Goal: Complete application form

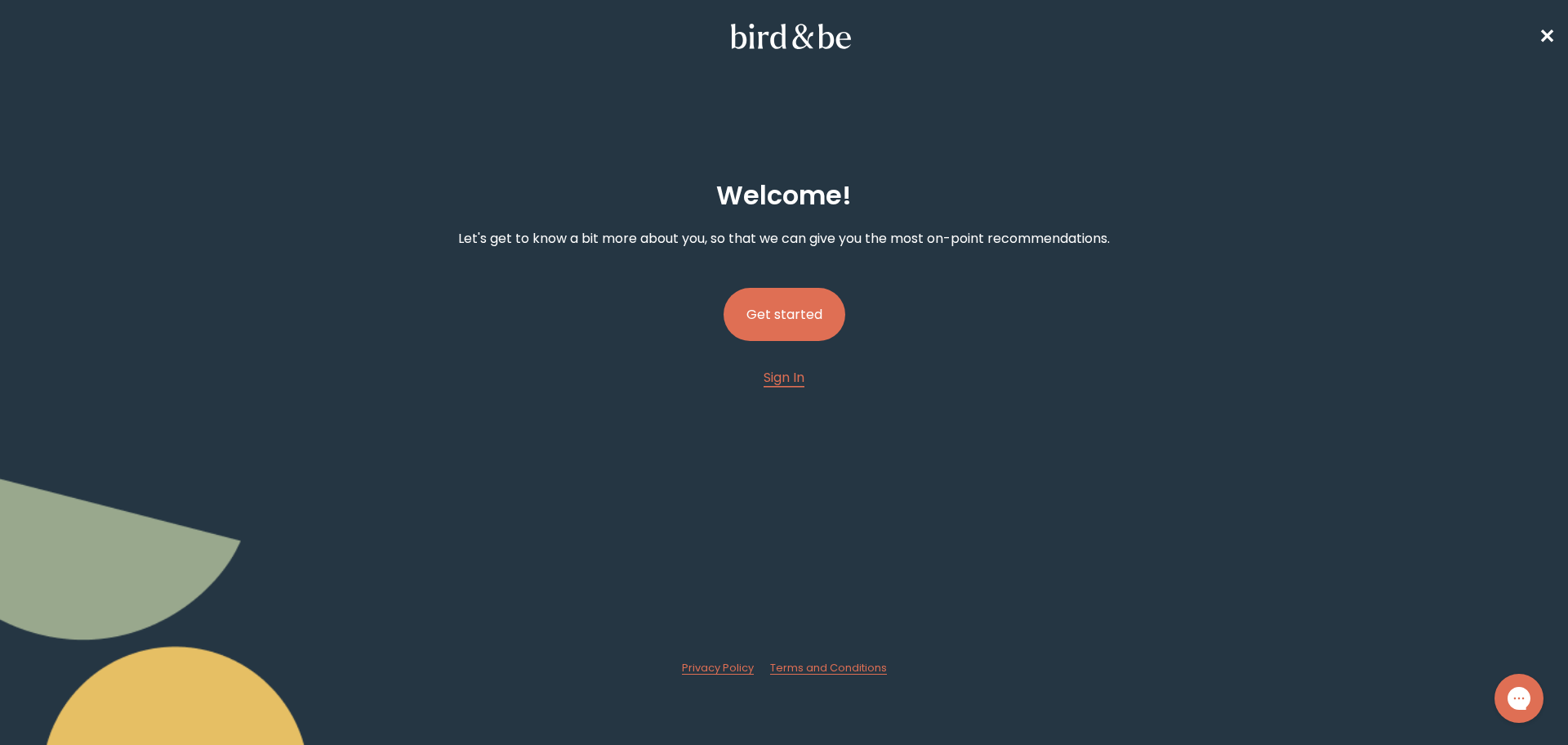
click at [812, 316] on button "Get started" at bounding box center [784, 314] width 122 height 54
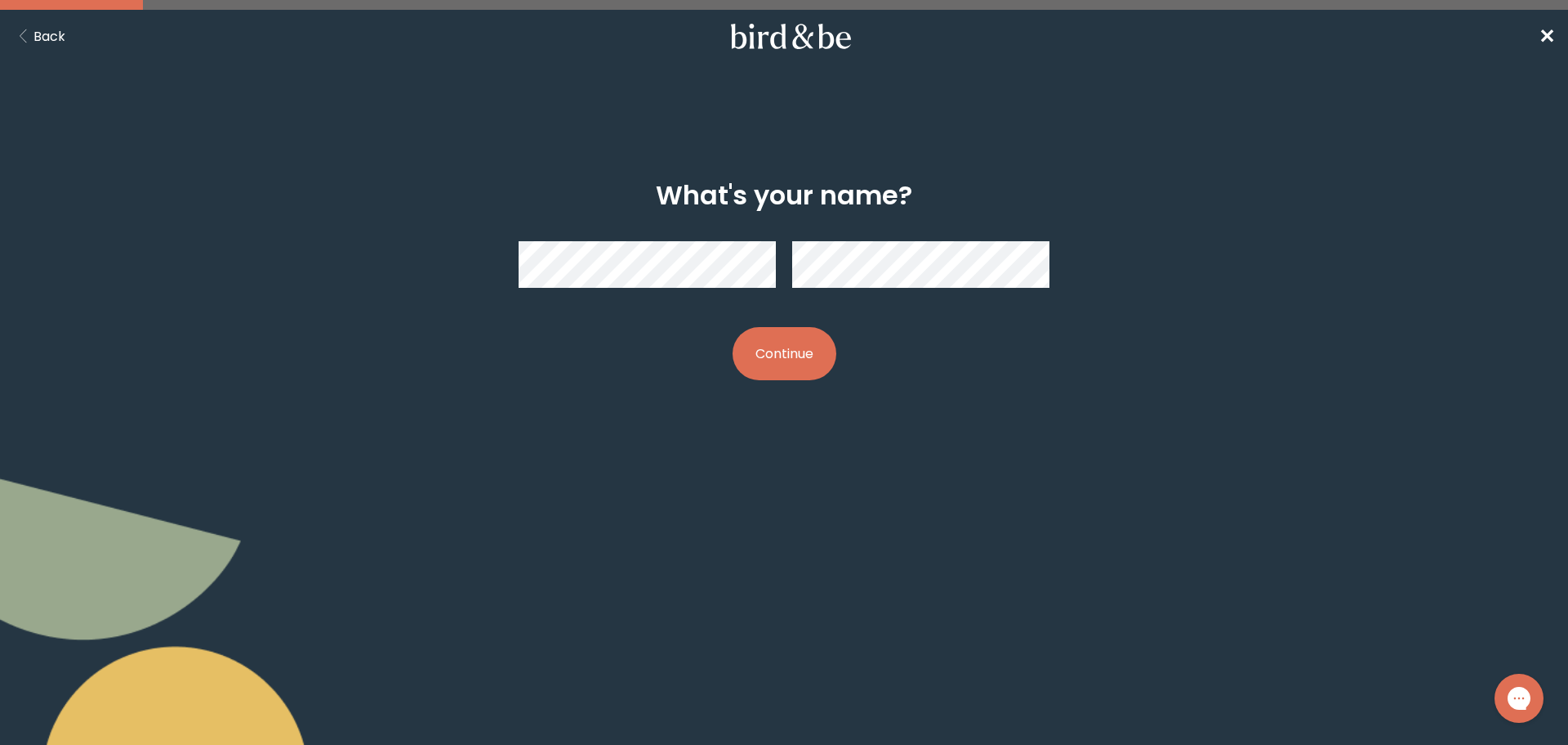
click at [732, 327] on button "Continue" at bounding box center [784, 354] width 103 height 54
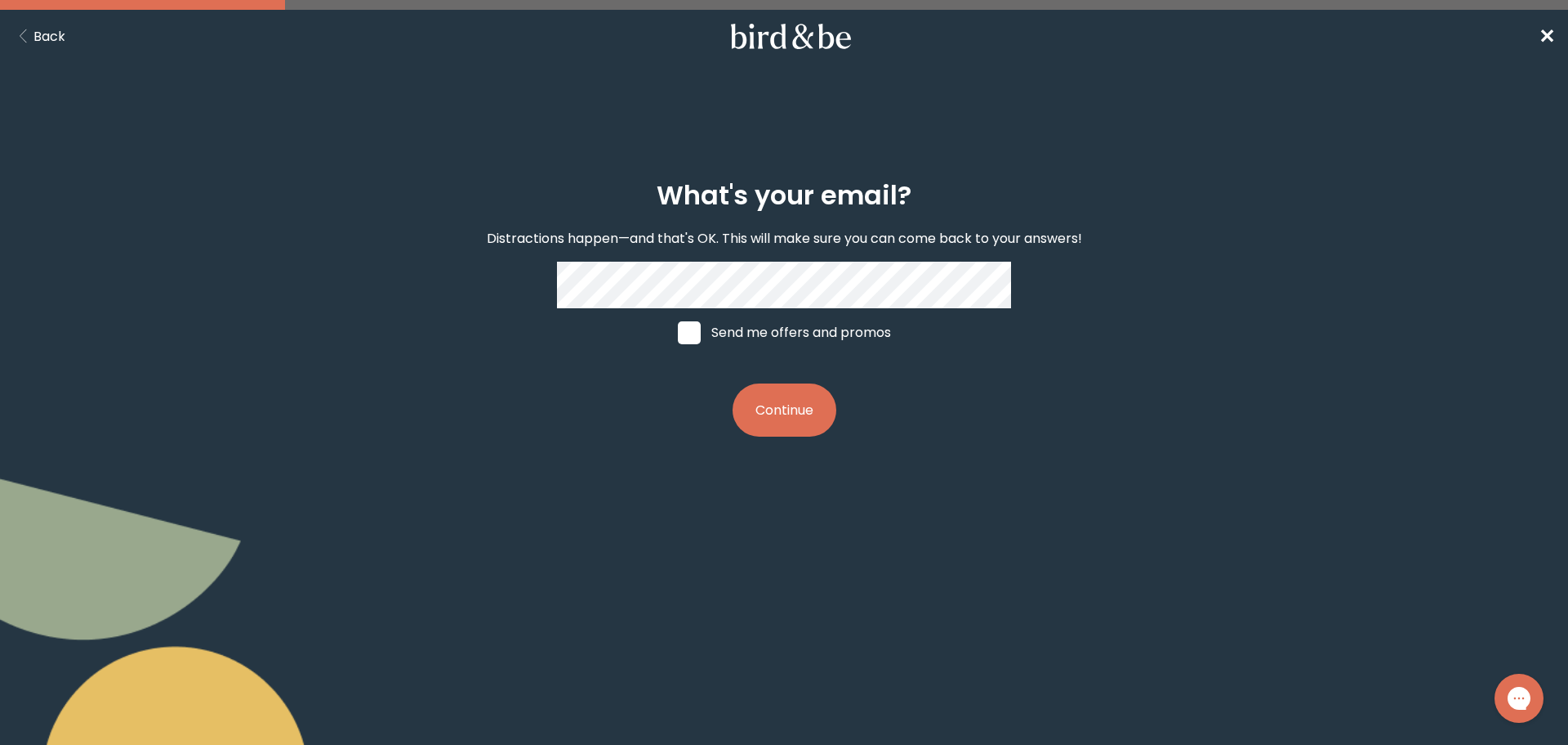
click at [805, 410] on button "Continue" at bounding box center [784, 410] width 103 height 54
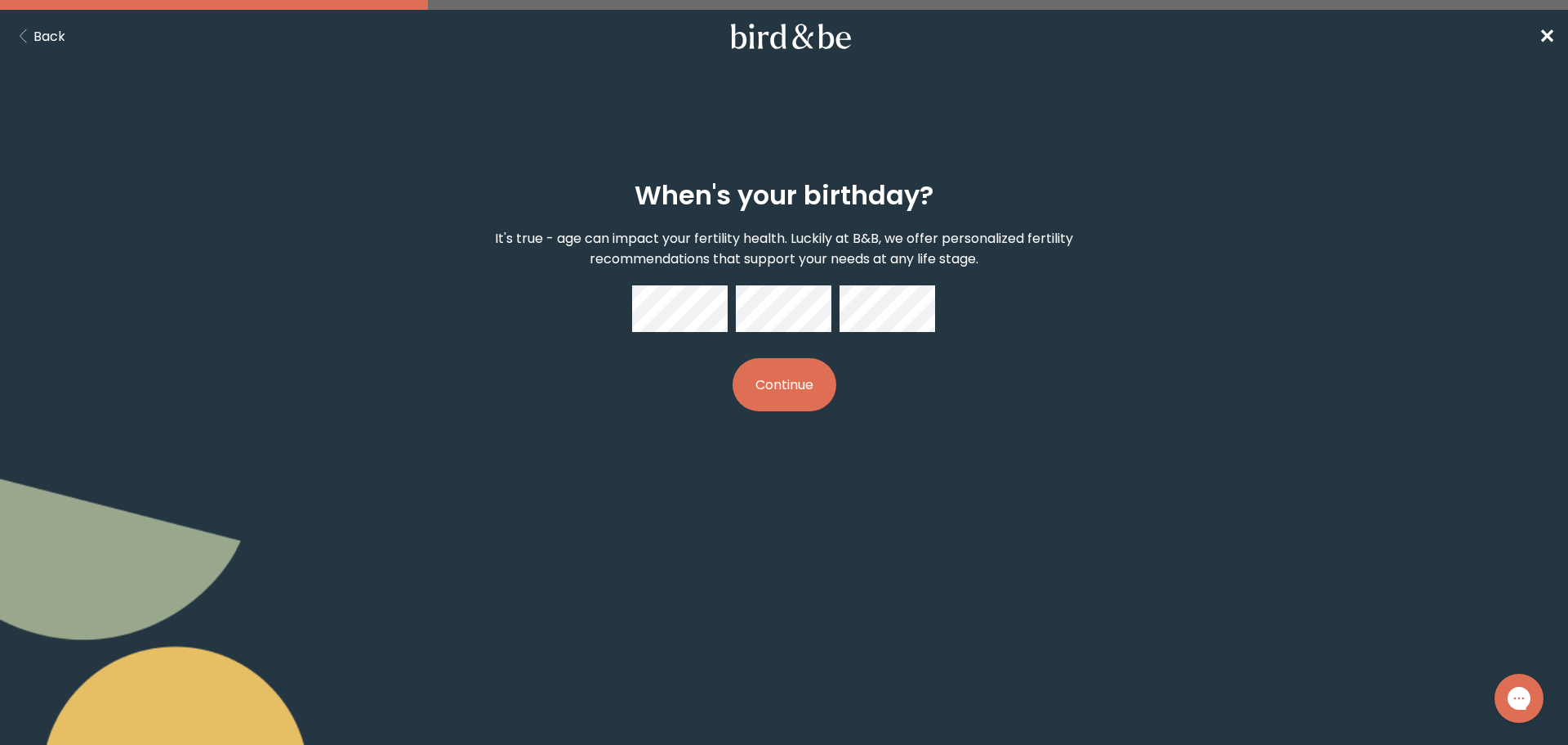
click at [779, 378] on button "Continue" at bounding box center [784, 384] width 103 height 54
click at [785, 393] on button "Continue" at bounding box center [784, 384] width 103 height 54
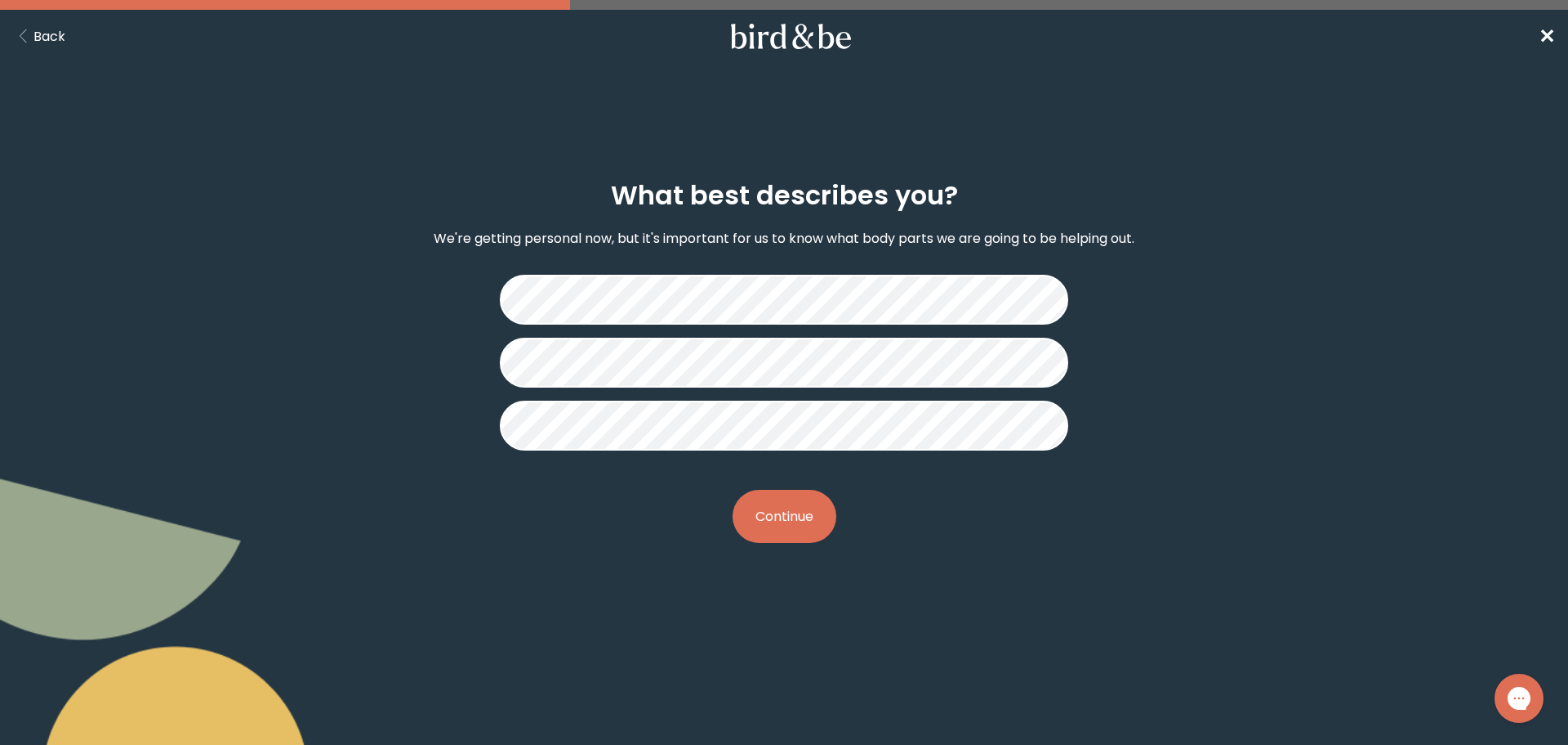
click at [813, 521] on button "Continue" at bounding box center [784, 516] width 103 height 54
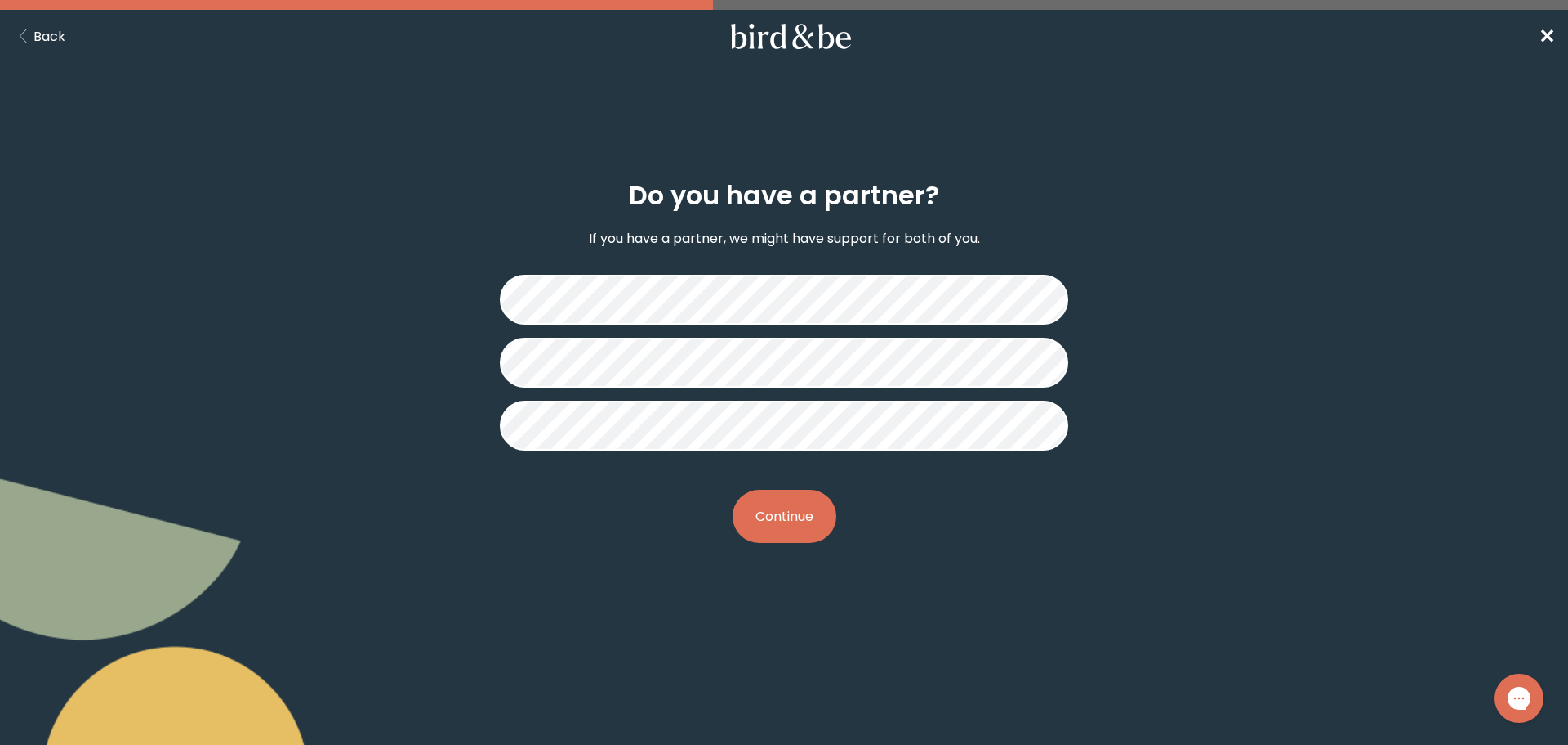
click at [762, 522] on button "Continue" at bounding box center [784, 516] width 103 height 54
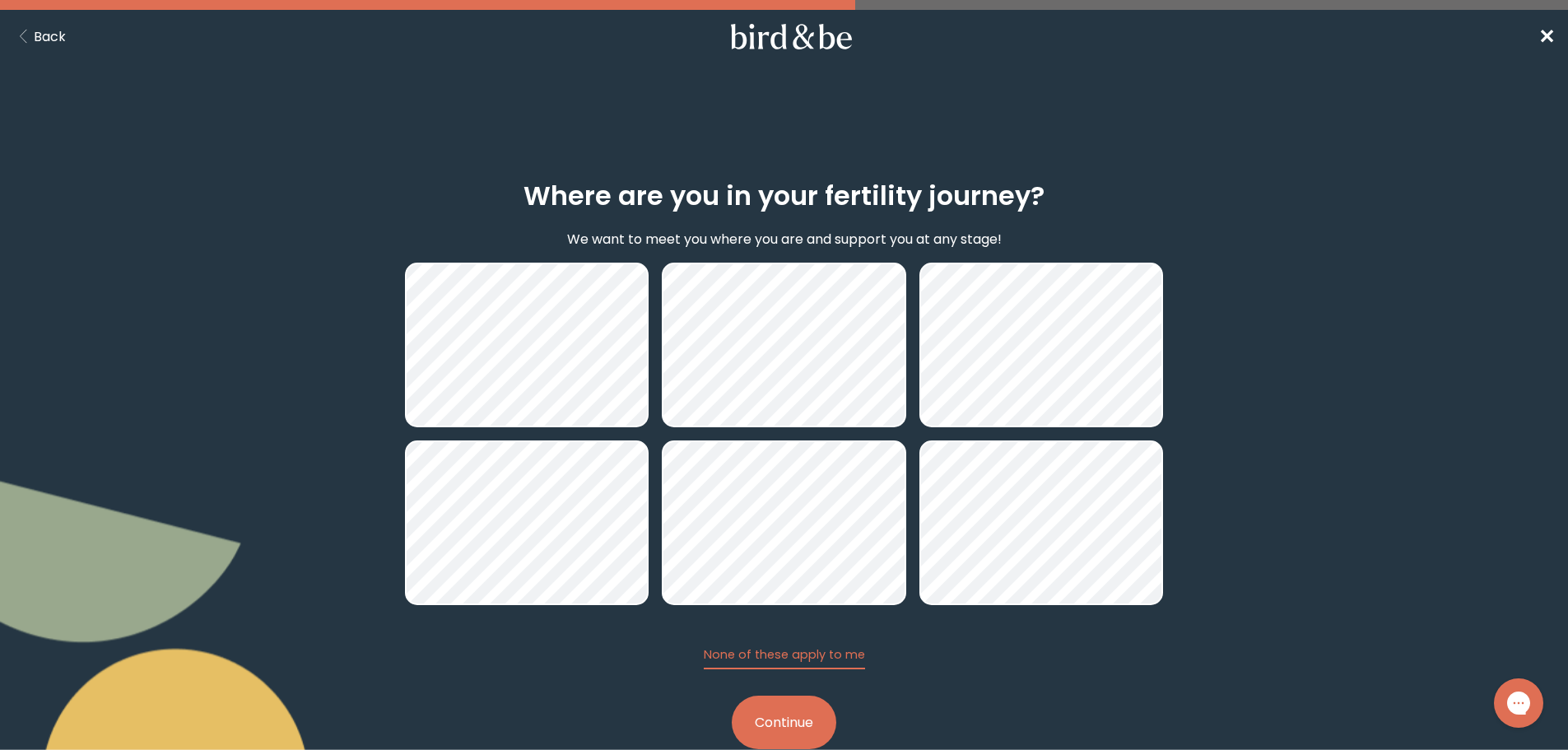
click at [784, 714] on button "Continue" at bounding box center [784, 722] width 104 height 54
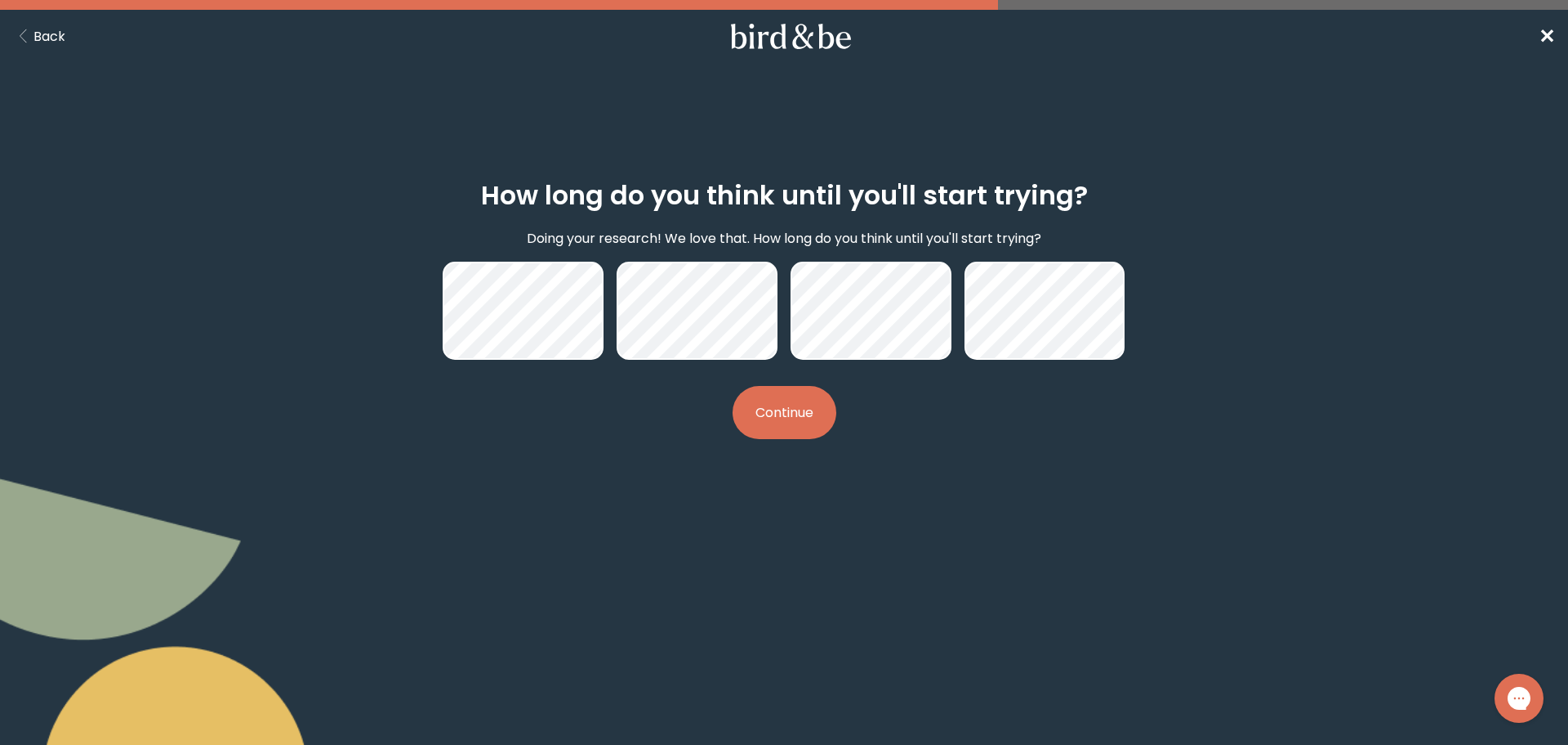
click at [815, 410] on button "Continue" at bounding box center [784, 412] width 103 height 54
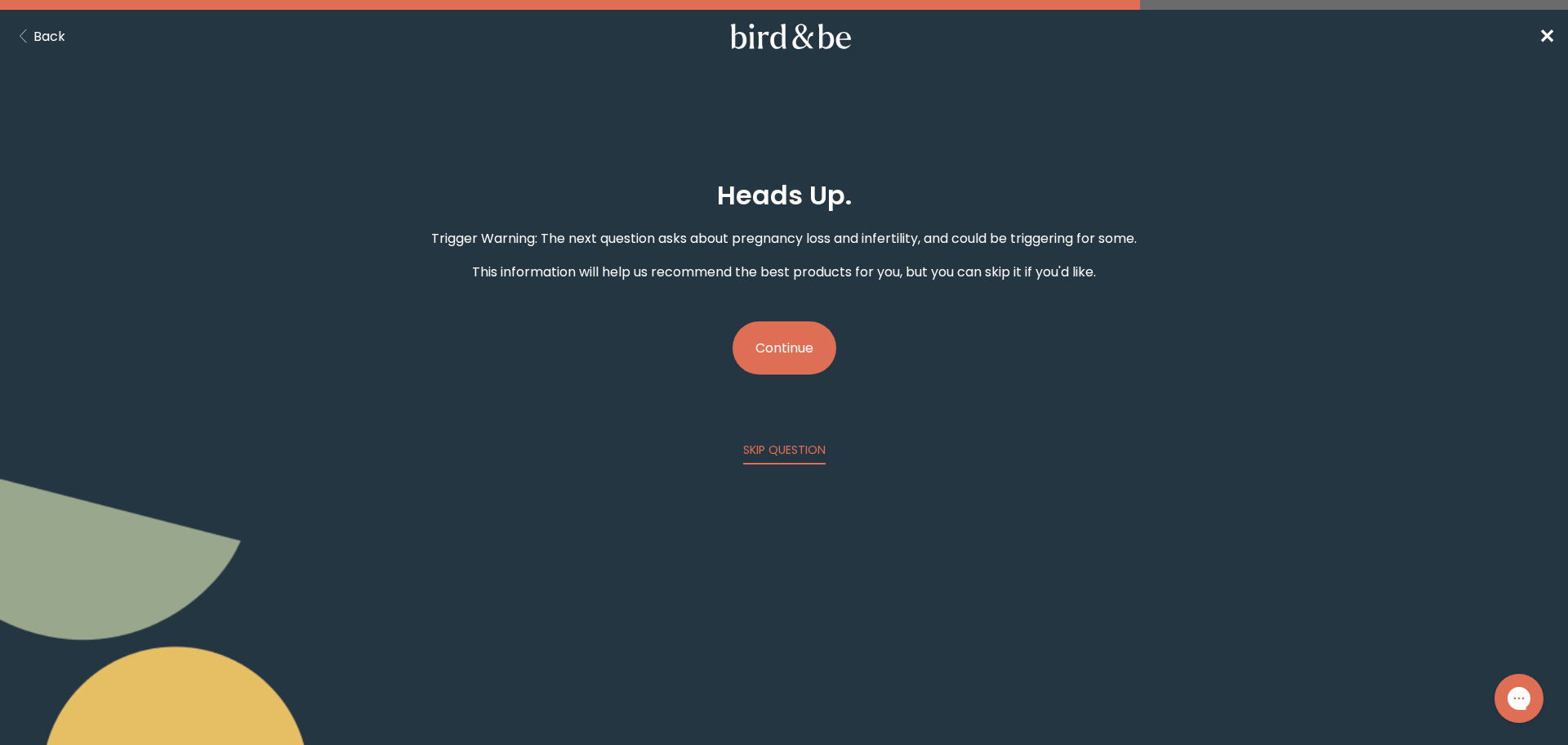
click at [785, 347] on button "Continue" at bounding box center [784, 347] width 103 height 54
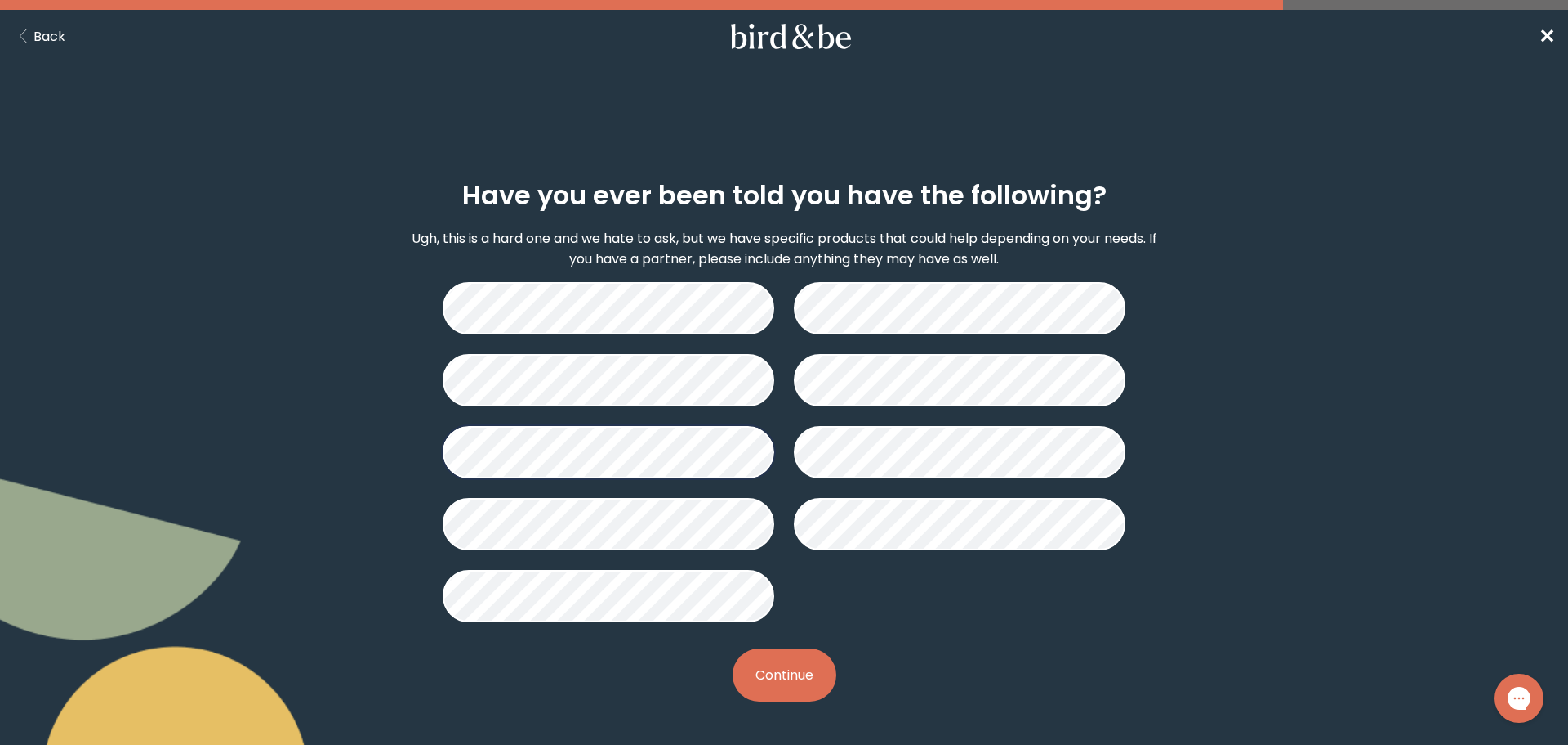
click at [762, 670] on button "Continue" at bounding box center [784, 675] width 103 height 54
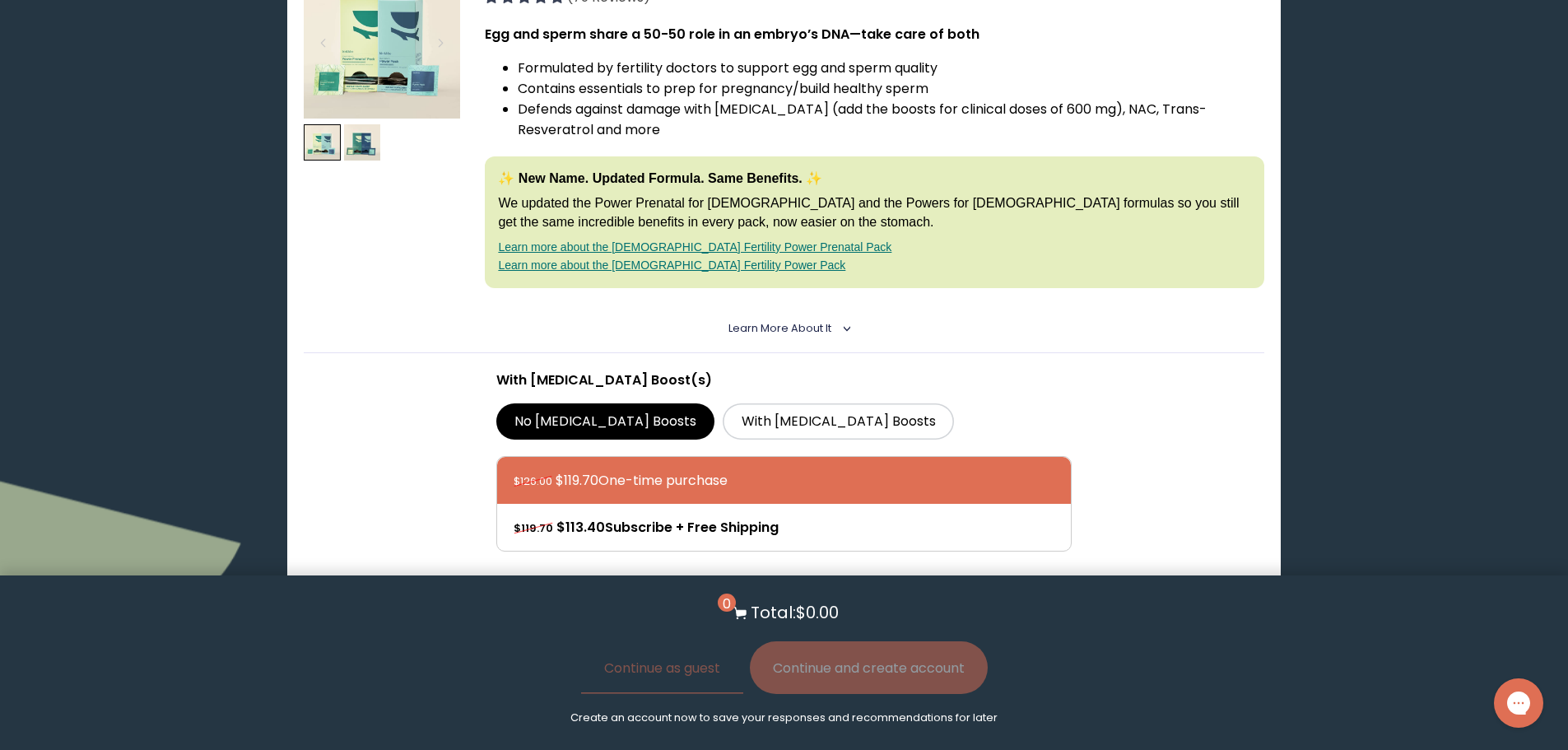
scroll to position [246, 0]
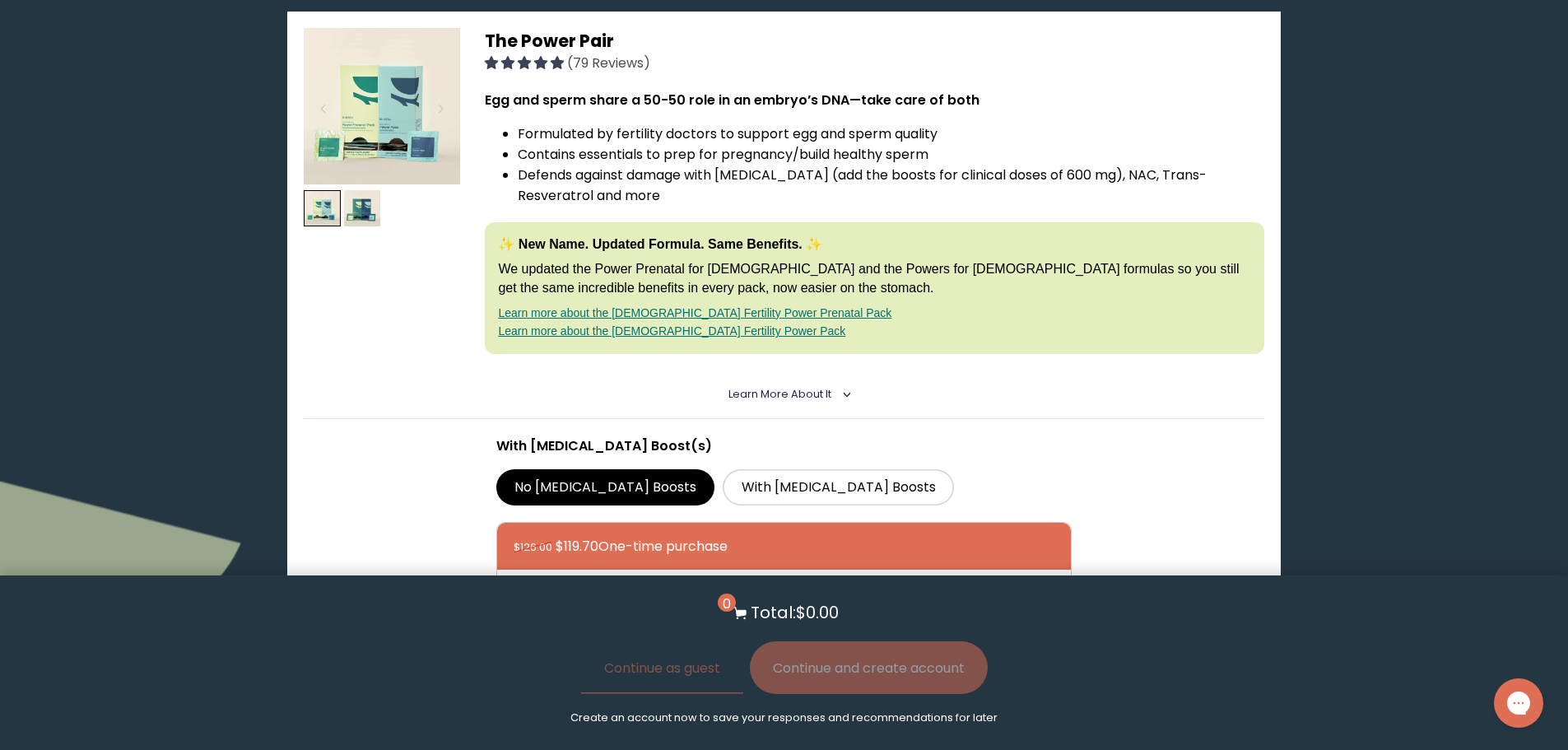
click at [800, 403] on details "Learn More About it < What makes it special 30 daily packs to simplify your rou…" at bounding box center [784, 394] width 960 height 49
click at [696, 332] on link "Learn more about the [DEMOGRAPHIC_DATA] Fertility Power Pack" at bounding box center [672, 330] width 347 height 13
